Goal: Task Accomplishment & Management: Complete application form

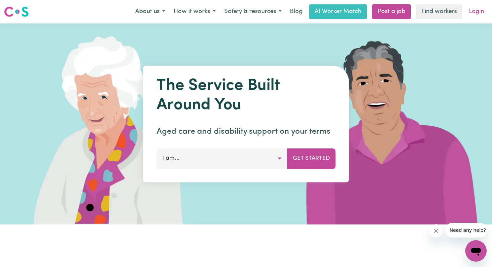
click at [476, 12] on link "Login" at bounding box center [476, 11] width 23 height 15
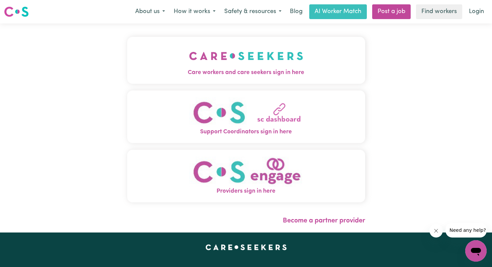
click at [251, 73] on span "Care workers and care seekers sign in here" at bounding box center [246, 72] width 238 height 9
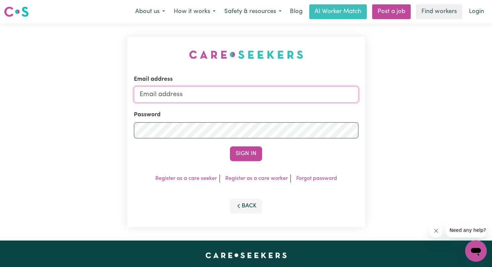
click at [224, 94] on input "Email address" at bounding box center [246, 94] width 225 height 16
type input "[EMAIL_ADDRESS][DOMAIN_NAME]"
click at [243, 149] on button "Sign In" at bounding box center [246, 153] width 32 height 15
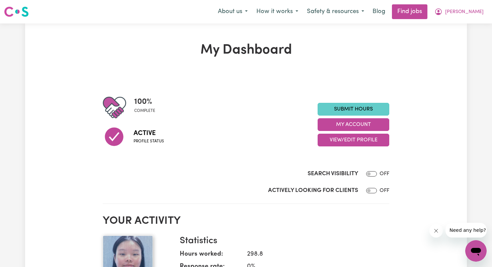
click at [342, 107] on link "Submit Hours" at bounding box center [354, 109] width 72 height 13
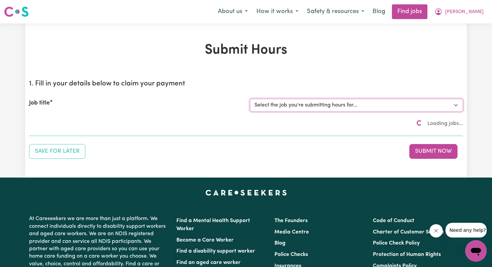
click at [334, 107] on select "Select the job you're submitting hours for..." at bounding box center [356, 105] width 213 height 13
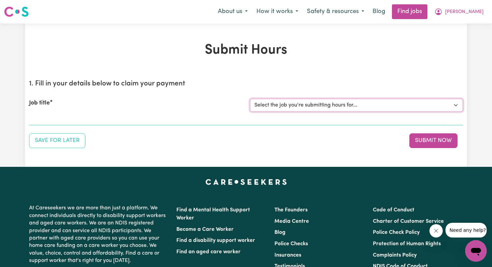
select select "4878"
click at [250, 99] on select "Select the job you're submitting hours for... [[PERSON_NAME]] Disability support" at bounding box center [356, 105] width 213 height 13
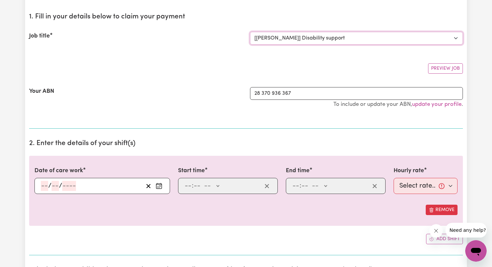
scroll to position [119, 0]
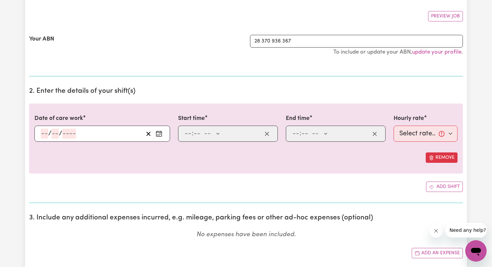
click at [80, 138] on div "/ /" at bounding box center [91, 134] width 103 height 10
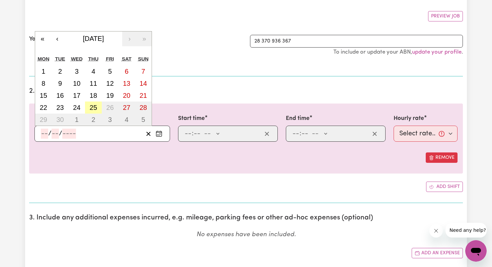
click at [97, 105] on abbr "25" at bounding box center [93, 107] width 7 height 7
type input "[DATE]"
type input "25"
type input "9"
type input "2025"
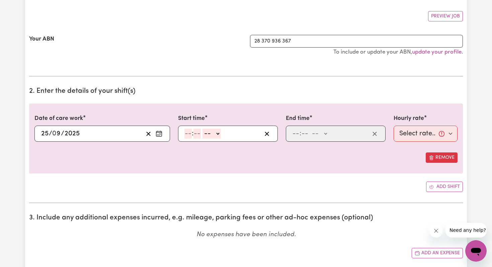
click at [190, 133] on input "number" at bounding box center [187, 134] width 7 height 10
type input "9"
type input "00"
select select "am"
type input "09:00"
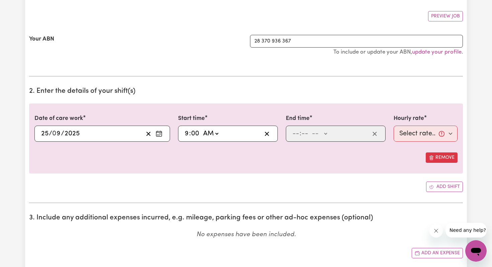
type input "0"
type input "3"
click at [301, 131] on input "number" at bounding box center [301, 134] width 7 height 10
type input "9"
type input "0"
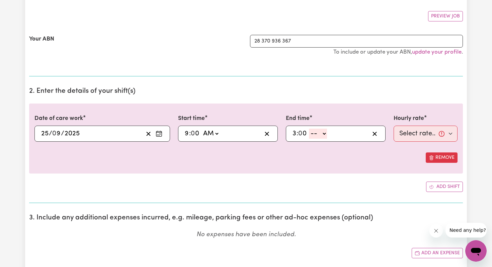
select select "pm"
type input "15:00"
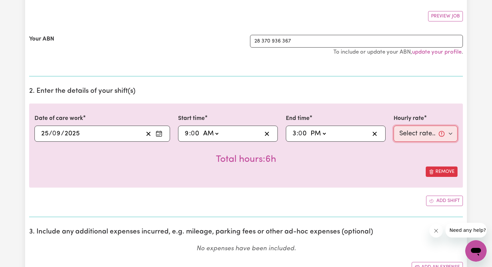
click at [420, 131] on select "Select rate... $44.70 (Weekday) $62.69 ([DATE]) $80.71 ([DATE]) $98.61 (Public …" at bounding box center [426, 134] width 64 height 16
select select "44.7-Weekday"
click at [394, 126] on select "Select rate... $44.70 (Weekday) $62.69 ([DATE]) $80.71 ([DATE]) $98.61 (Public …" at bounding box center [426, 134] width 64 height 16
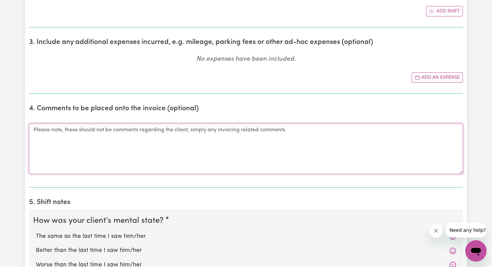
click at [299, 156] on textarea "Comments" at bounding box center [246, 149] width 434 height 50
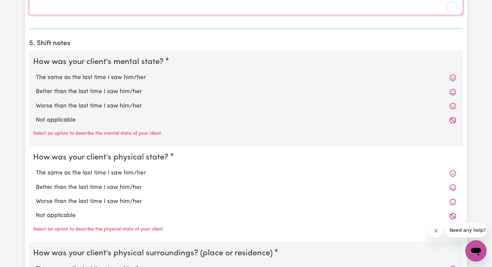
scroll to position [478, 0]
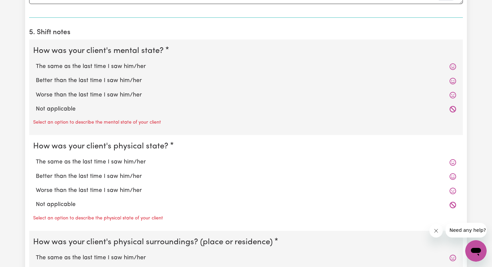
click at [124, 66] on label "The same as the last time I saw him/her" at bounding box center [246, 66] width 420 height 9
click at [36, 62] on input "The same as the last time I saw him/her" at bounding box center [35, 62] width 0 height 0
radio input "true"
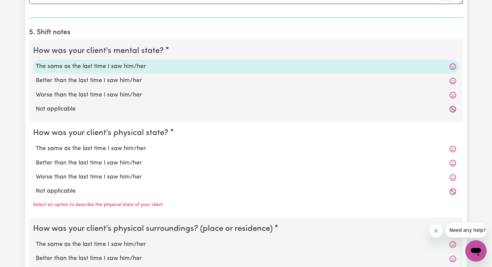
click at [120, 145] on label "The same as the last time I saw him/her" at bounding box center [246, 148] width 420 height 9
click at [36, 144] on input "The same as the last time I saw him/her" at bounding box center [35, 144] width 0 height 0
radio input "true"
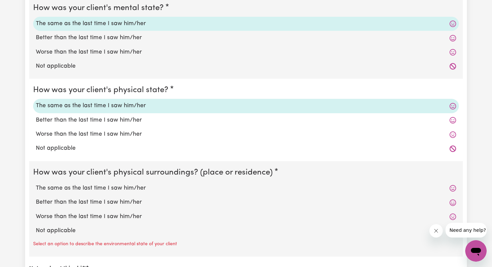
scroll to position [570, 0]
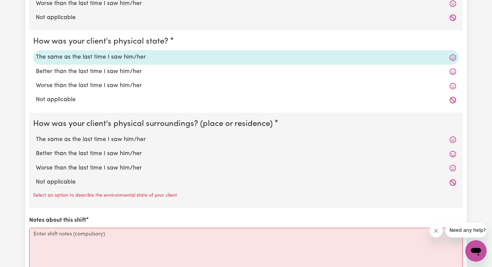
click at [129, 139] on label "The same as the last time I saw him/her" at bounding box center [246, 139] width 420 height 9
click at [36, 135] on input "The same as the last time I saw him/her" at bounding box center [35, 135] width 0 height 0
radio input "true"
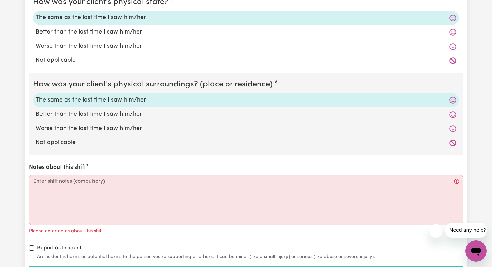
scroll to position [638, 0]
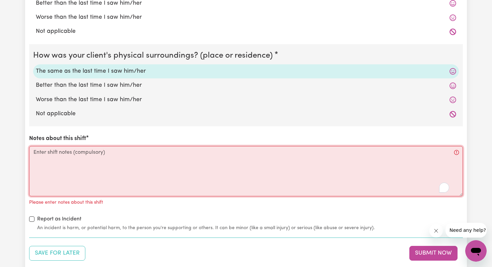
click at [131, 177] on textarea "Notes about this shift" at bounding box center [246, 171] width 434 height 50
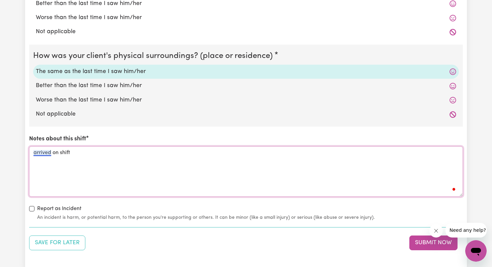
click at [33, 152] on textarea "arrived on shift" at bounding box center [246, 171] width 434 height 50
click at [100, 158] on textarea "0900 arrived on shift" at bounding box center [246, 171] width 434 height 50
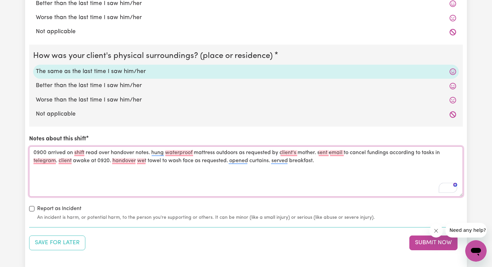
click at [270, 161] on textarea "0900 arrived on shift read over handover notes. hung waterproof mattress outdoo…" at bounding box center [246, 171] width 434 height 50
click at [370, 156] on textarea "0900 arrived on shift read over handover notes. hung waterproof mattress outdoo…" at bounding box center [246, 171] width 434 height 50
click at [380, 161] on textarea "0900 arrived on shift read over handover notes. hung waterproof mattress outdoo…" at bounding box center [246, 171] width 434 height 50
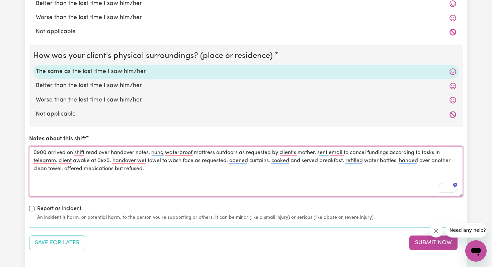
click at [85, 168] on textarea "0900 arrived on shift read over handover notes. hung waterproof mattress outdoo…" at bounding box center [246, 171] width 434 height 50
click at [177, 169] on textarea "0900 arrived on shift read over handover notes. hung waterproof mattress outdoo…" at bounding box center [246, 171] width 434 height 50
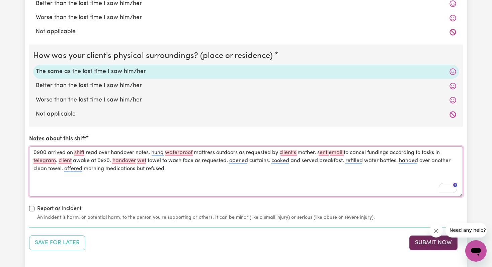
type textarea "0900 arrived on shift read over handover notes. hung waterproof mattress outdoo…"
click at [421, 246] on button "Submit Now" at bounding box center [433, 242] width 48 height 15
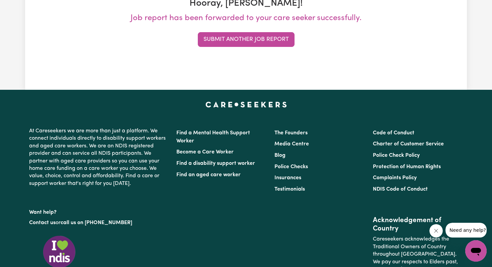
scroll to position [0, 0]
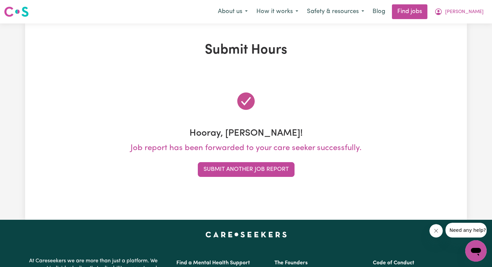
click at [13, 10] on img at bounding box center [16, 12] width 25 height 12
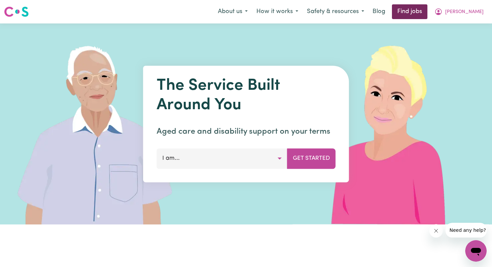
click at [414, 12] on link "Find jobs" at bounding box center [409, 11] width 35 height 15
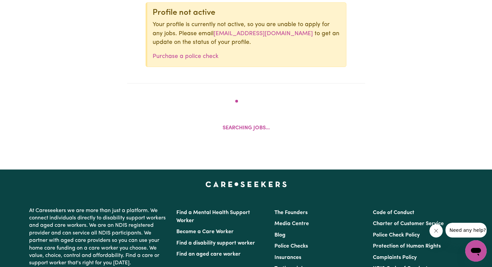
scroll to position [284, 0]
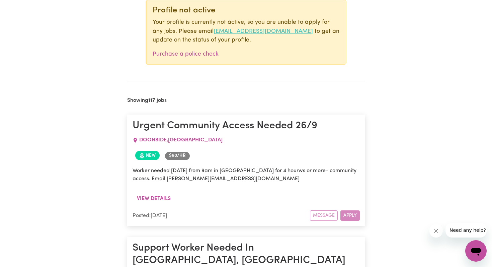
click at [226, 31] on link "[EMAIL_ADDRESS][DOMAIN_NAME]" at bounding box center [263, 31] width 99 height 6
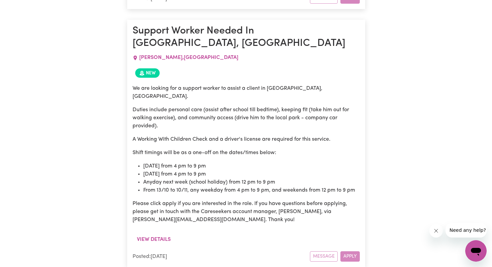
scroll to position [501, 0]
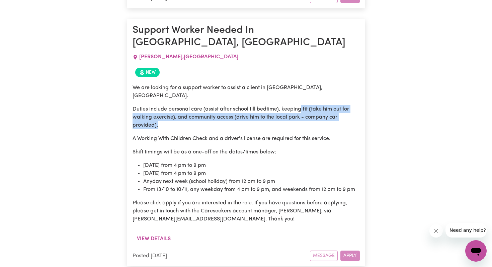
drag, startPoint x: 300, startPoint y: 87, endPoint x: 328, endPoint y: 104, distance: 33.5
click at [328, 105] on p "Duties include personal care (assist after school till bedtime), keeping fit (t…" at bounding box center [246, 117] width 227 height 24
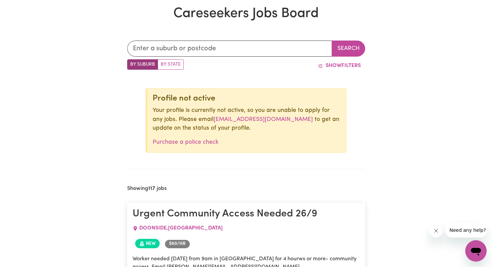
scroll to position [91, 0]
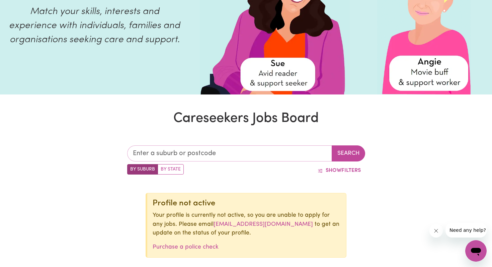
click at [288, 149] on input "text" at bounding box center [229, 153] width 205 height 16
type input "2033"
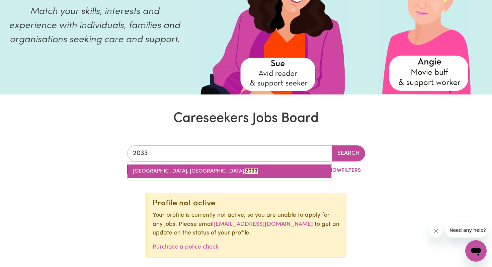
click at [304, 171] on link "[GEOGRAPHIC_DATA], [GEOGRAPHIC_DATA], 2033" at bounding box center [230, 170] width 204 height 13
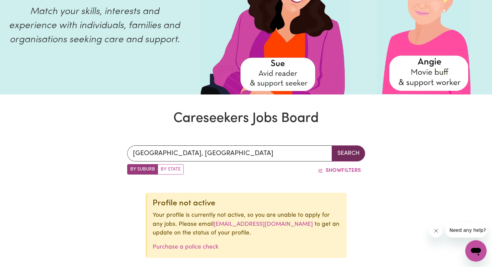
click at [345, 149] on button "Search" at bounding box center [348, 153] width 33 height 16
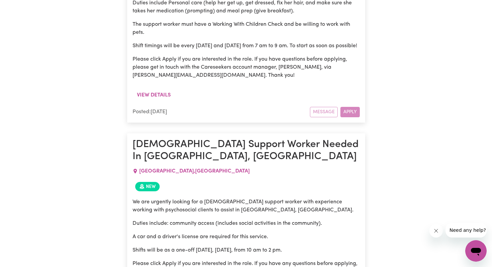
scroll to position [1119, 0]
